Goal: Find specific page/section: Find specific page/section

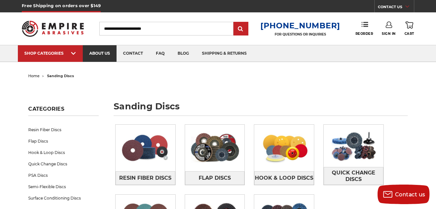
click at [103, 51] on link "about us" at bounding box center [100, 53] width 34 height 17
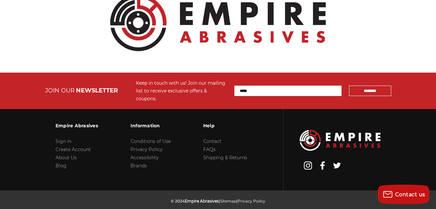
scroll to position [808, 0]
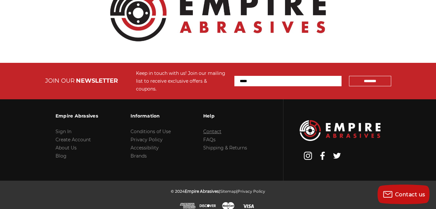
click at [215, 128] on link "Contact" at bounding box center [212, 131] width 18 height 6
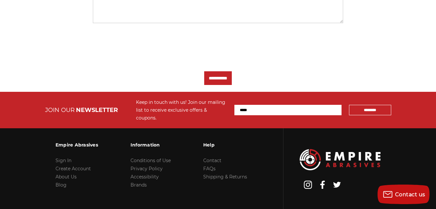
scroll to position [325, 0]
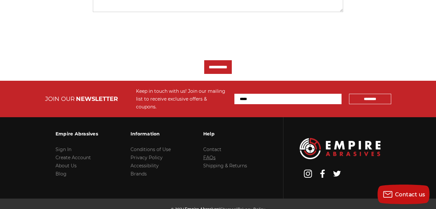
click at [213, 156] on link "FAQs" at bounding box center [209, 157] width 12 height 6
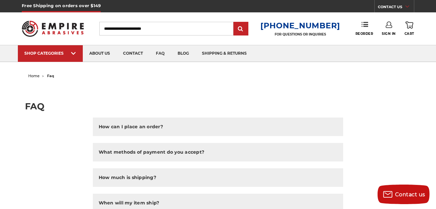
drag, startPoint x: 387, startPoint y: 5, endPoint x: 359, endPoint y: -5, distance: 29.5
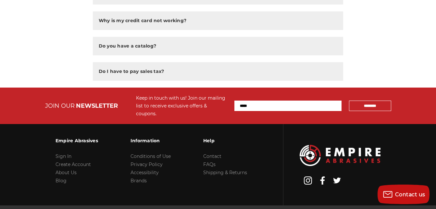
scroll to position [568, 0]
